Goal: Information Seeking & Learning: Learn about a topic

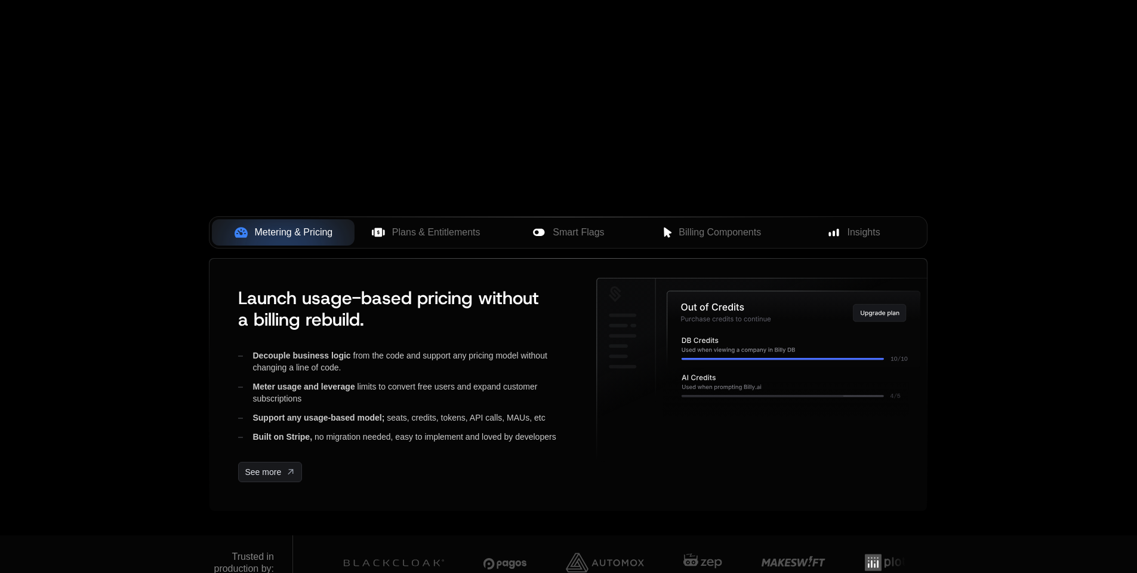
scroll to position [358, 0]
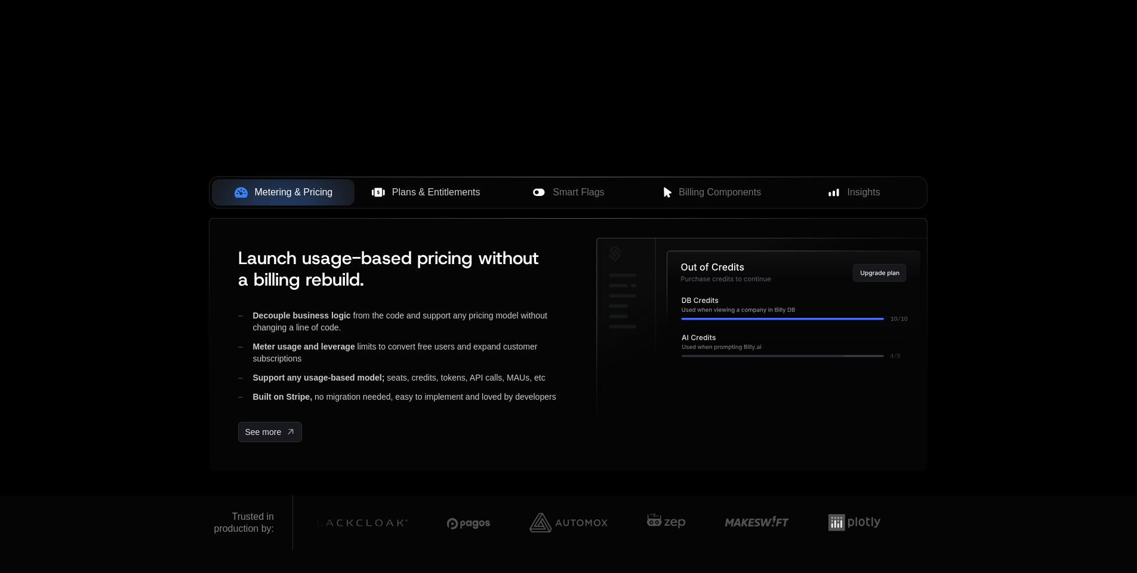
click at [419, 188] on span "Plans & Entitlements" at bounding box center [436, 192] width 88 height 14
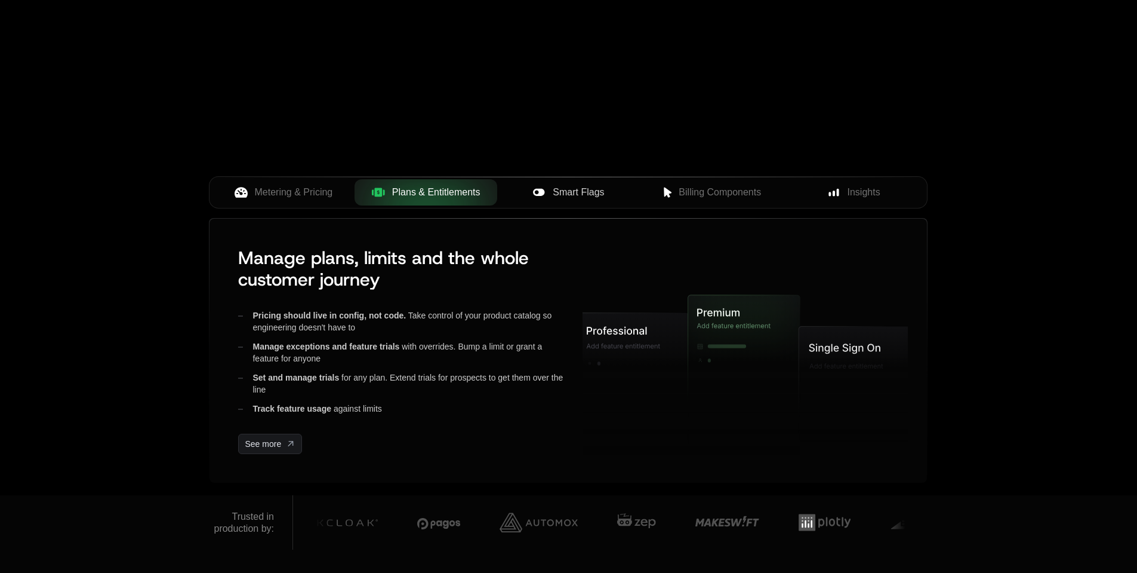
click at [573, 183] on button "Smart Flags" at bounding box center [568, 192] width 143 height 26
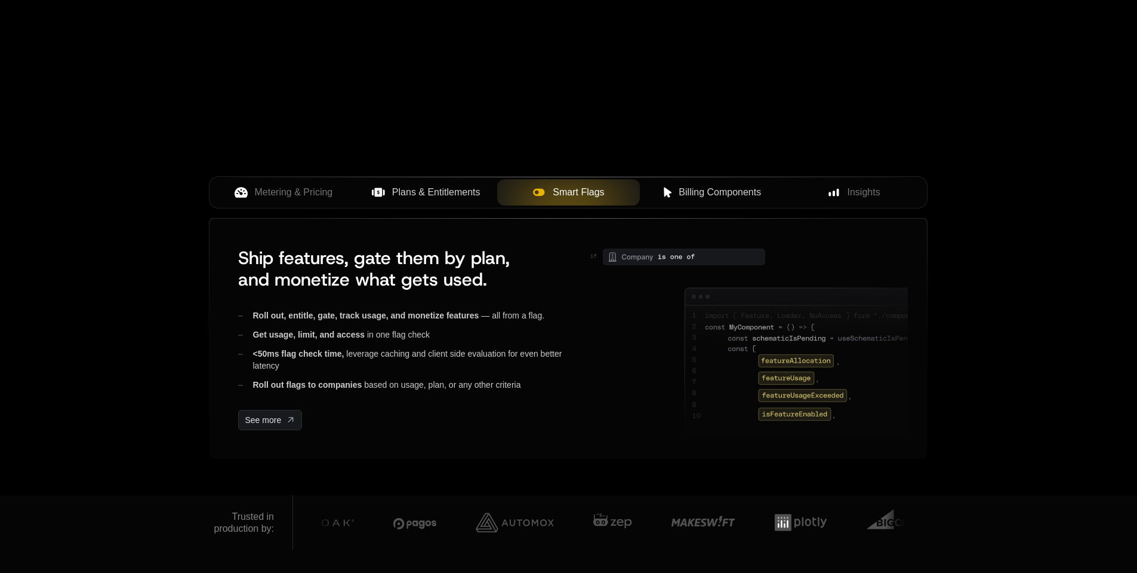
click at [715, 184] on button "Billing Components" at bounding box center [711, 192] width 143 height 26
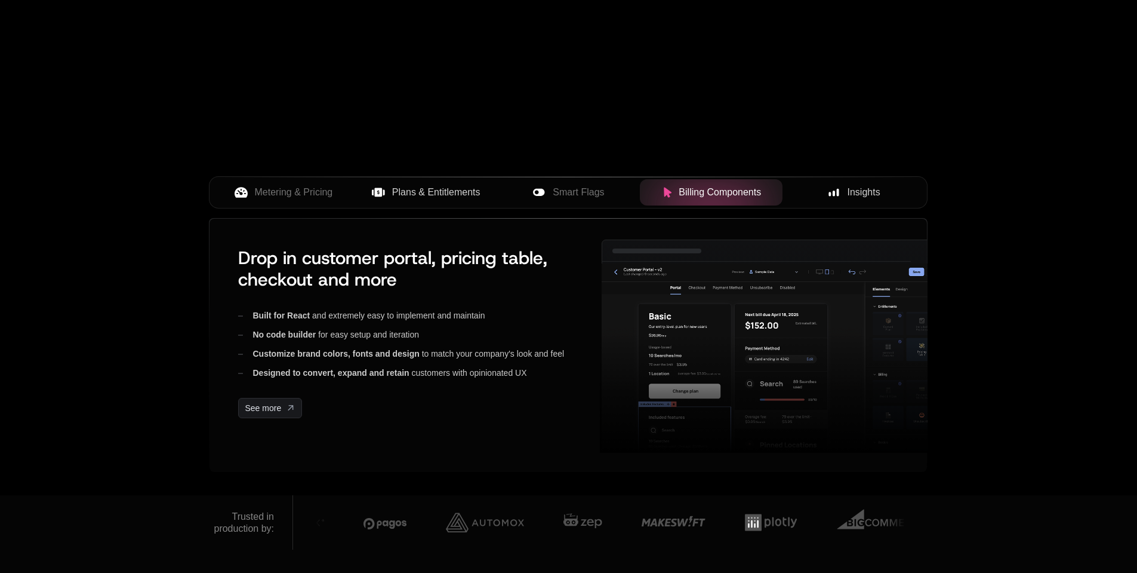
click at [865, 199] on span "Insights" at bounding box center [864, 192] width 33 height 14
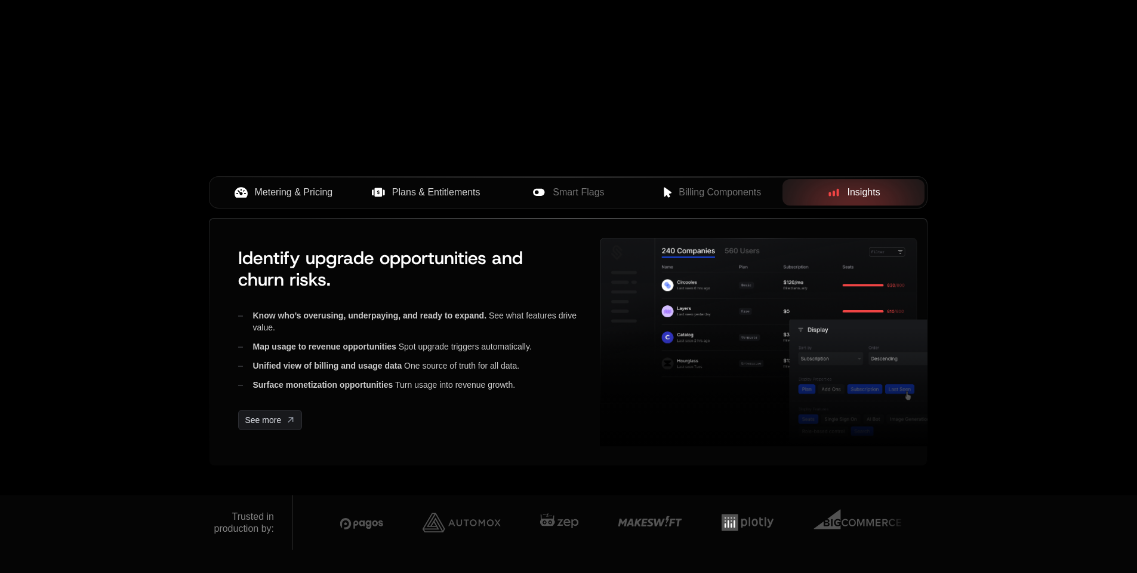
click at [278, 198] on span "Metering & Pricing" at bounding box center [294, 192] width 78 height 14
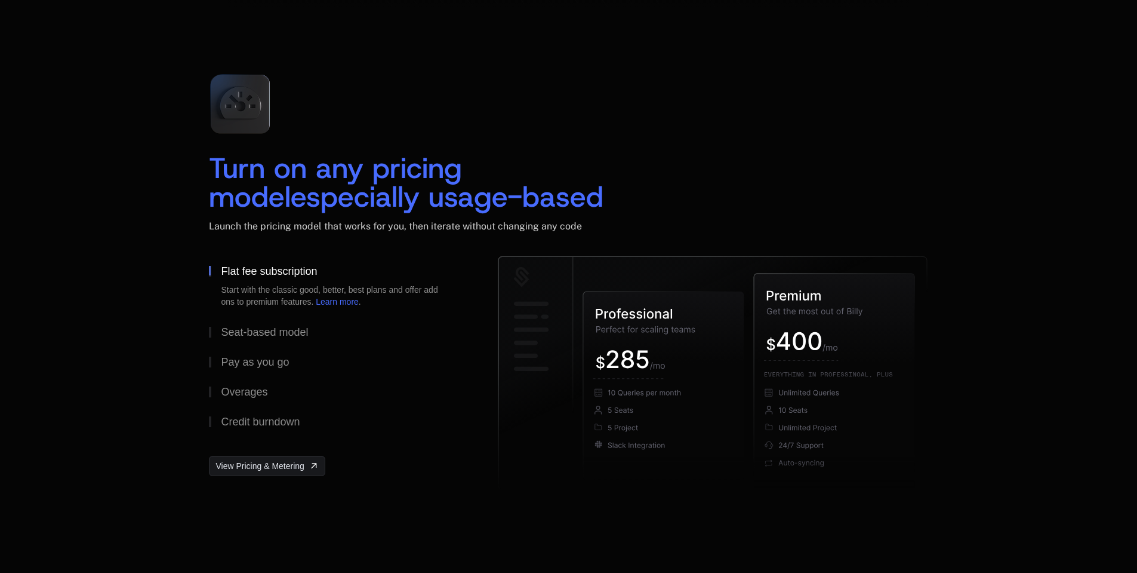
scroll to position [1732, 0]
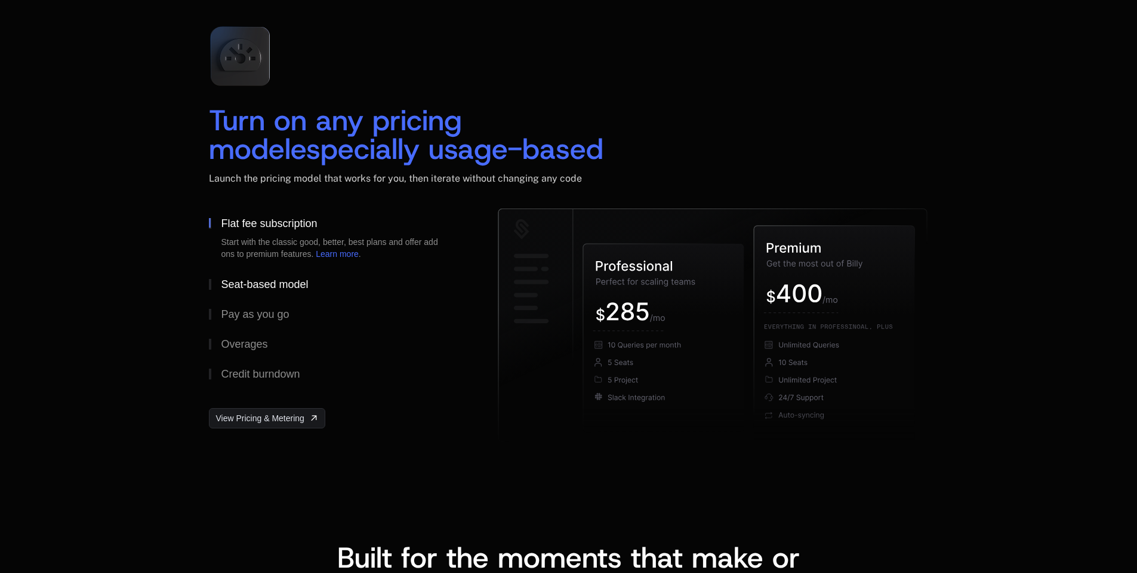
click at [253, 293] on button "Seat-based model" at bounding box center [334, 284] width 251 height 30
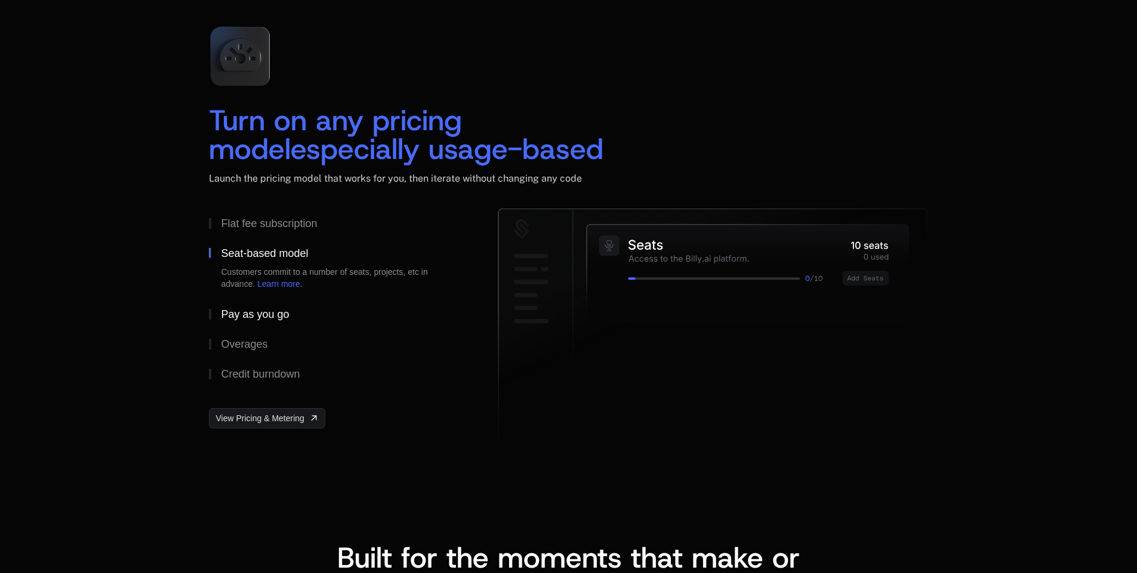
click at [254, 311] on div "Pay as you go" at bounding box center [255, 314] width 68 height 11
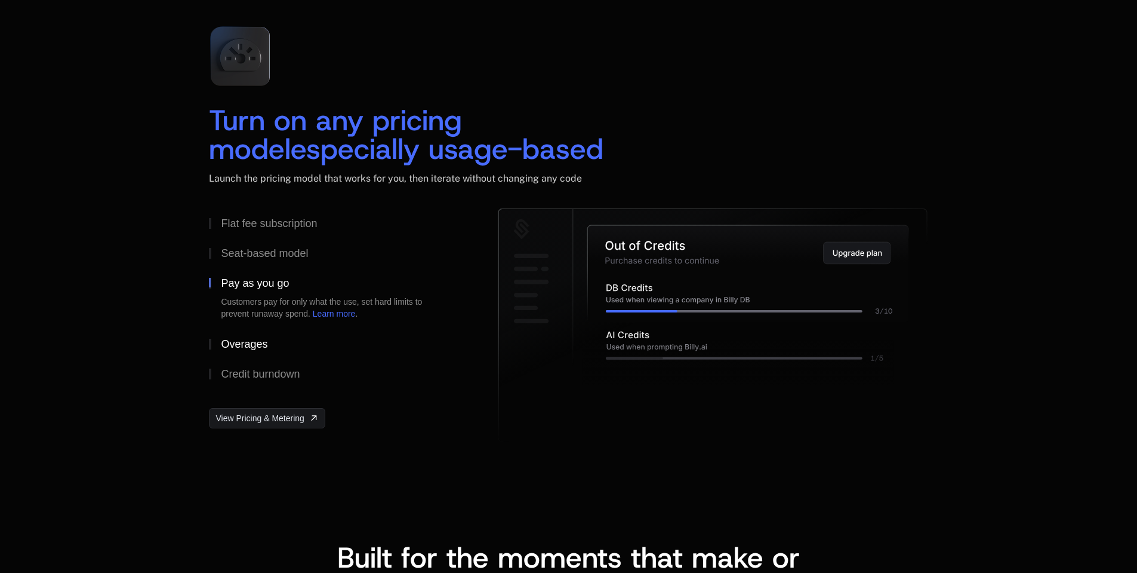
click at [256, 331] on button "Overages" at bounding box center [334, 344] width 251 height 30
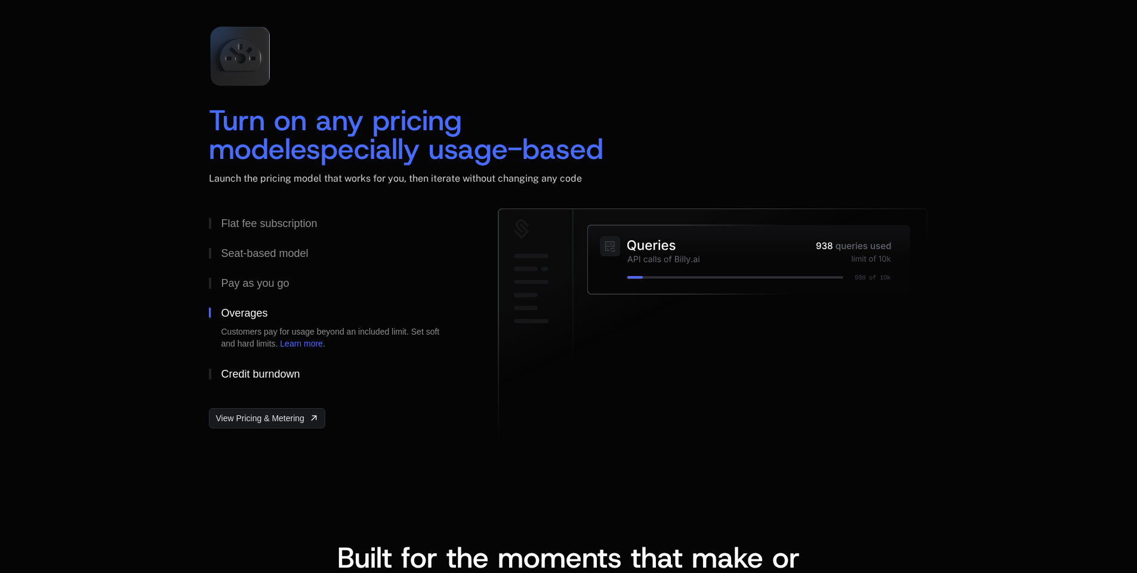
click at [257, 371] on div "Credit burndown" at bounding box center [260, 373] width 79 height 11
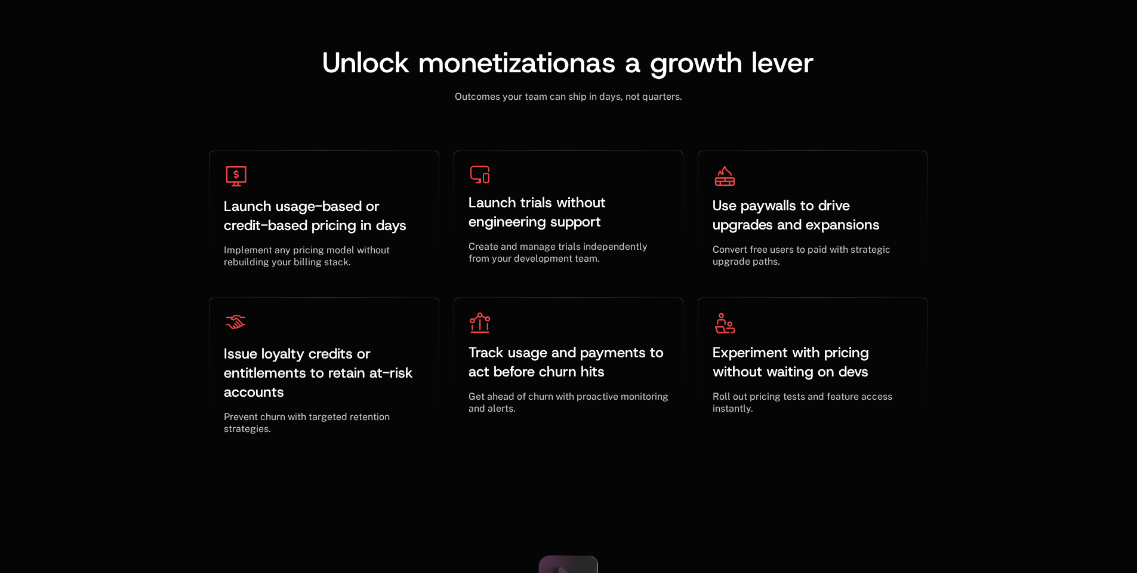
scroll to position [3582, 0]
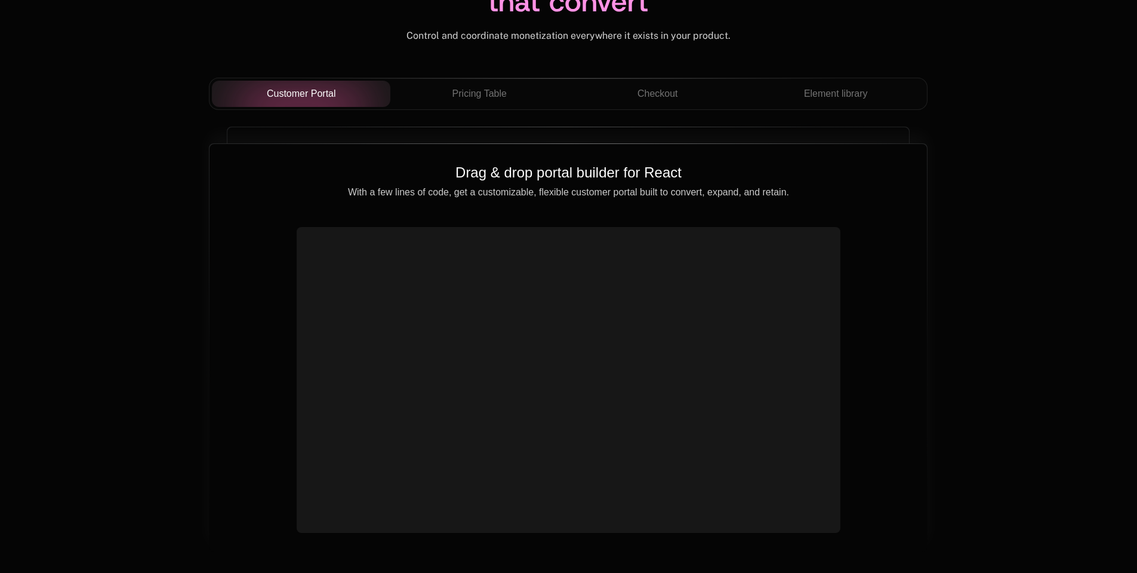
scroll to position [4239, 0]
